Goal: Information Seeking & Learning: Find specific page/section

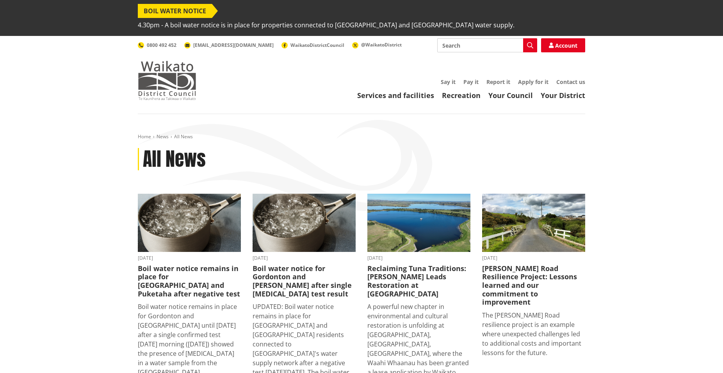
click at [173, 62] on img at bounding box center [167, 80] width 59 height 39
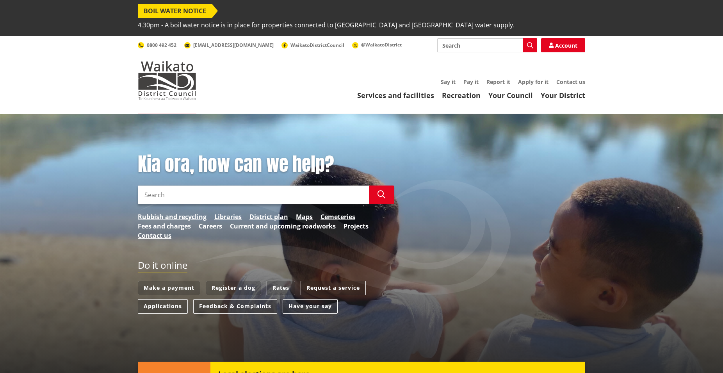
scroll to position [66, 0]
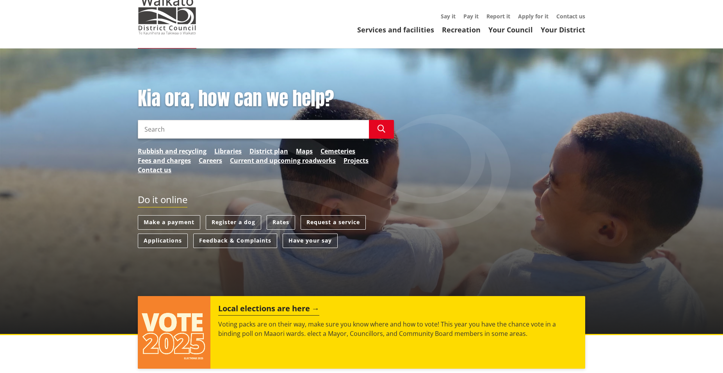
click at [268, 304] on h2 "Local elections are here" at bounding box center [268, 310] width 101 height 12
